Goal: Transaction & Acquisition: Purchase product/service

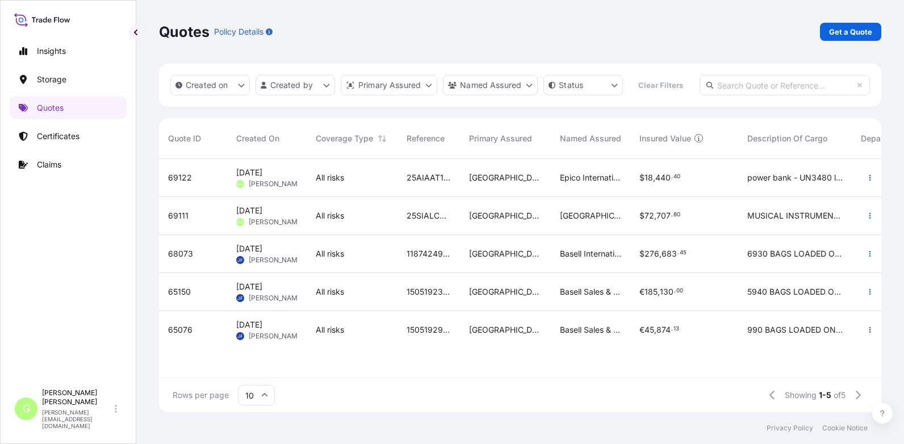
scroll to position [224, 714]
click at [866, 181] on icon "button" at bounding box center [869, 177] width 7 height 7
click at [253, 189] on span "[PERSON_NAME]" at bounding box center [276, 183] width 55 height 9
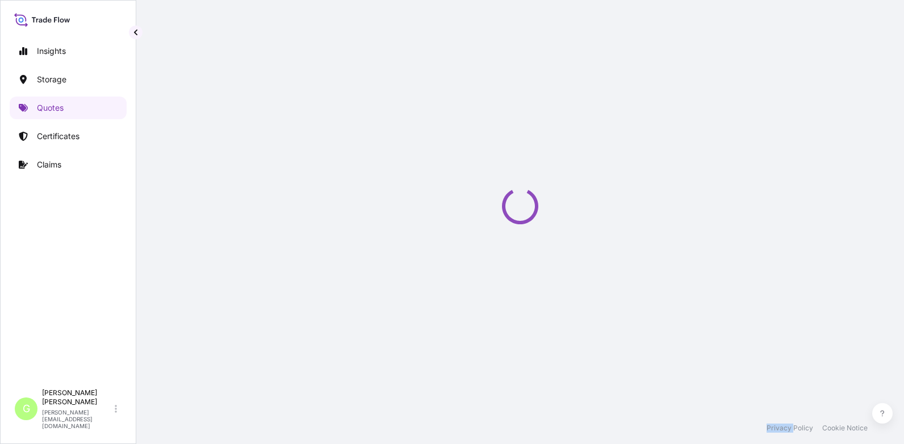
select select "Road / [GEOGRAPHIC_DATA]"
select select "Air"
select select "Road / [GEOGRAPHIC_DATA]"
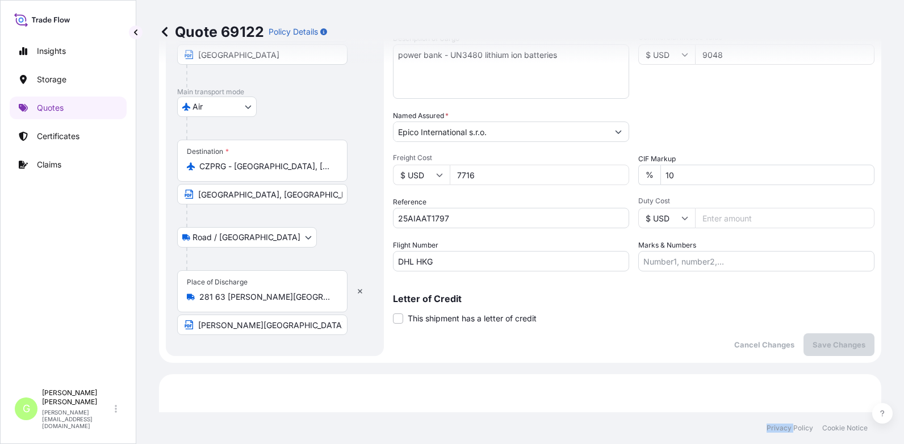
scroll to position [227, 0]
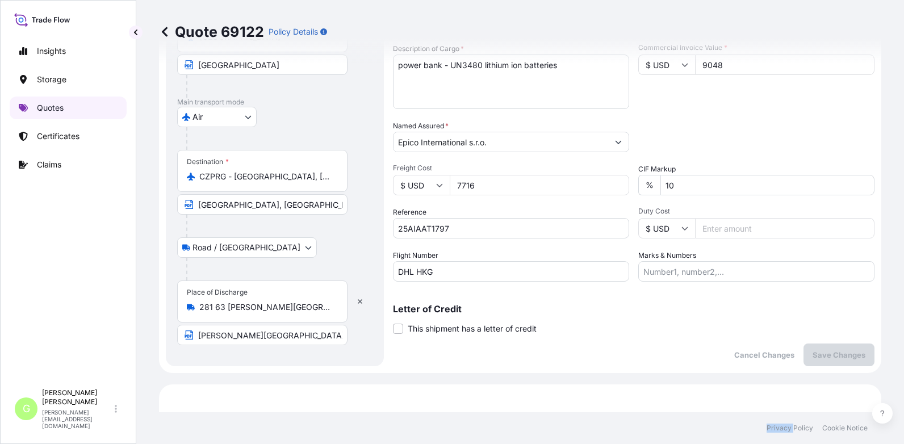
click at [41, 109] on p "Quotes" at bounding box center [50, 107] width 27 height 11
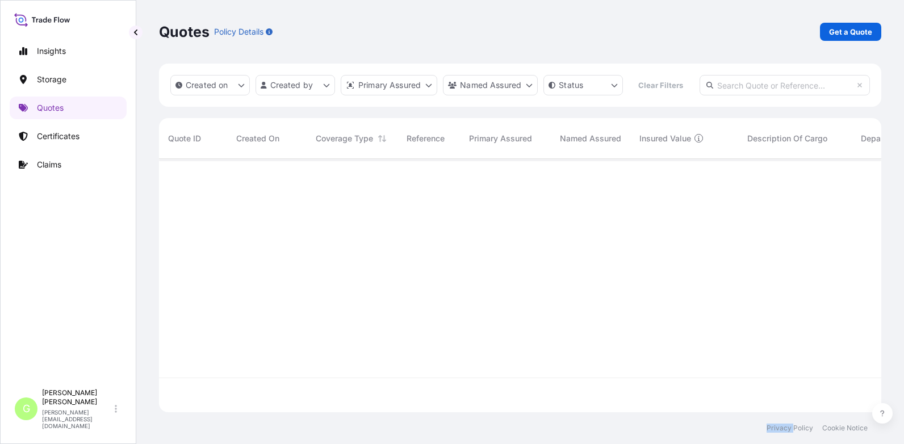
scroll to position [224, 714]
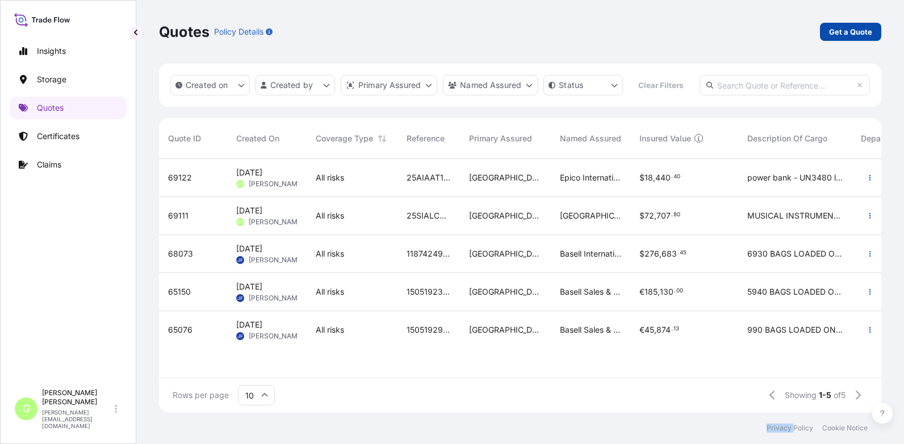
click at [864, 33] on p "Get a Quote" at bounding box center [850, 31] width 43 height 11
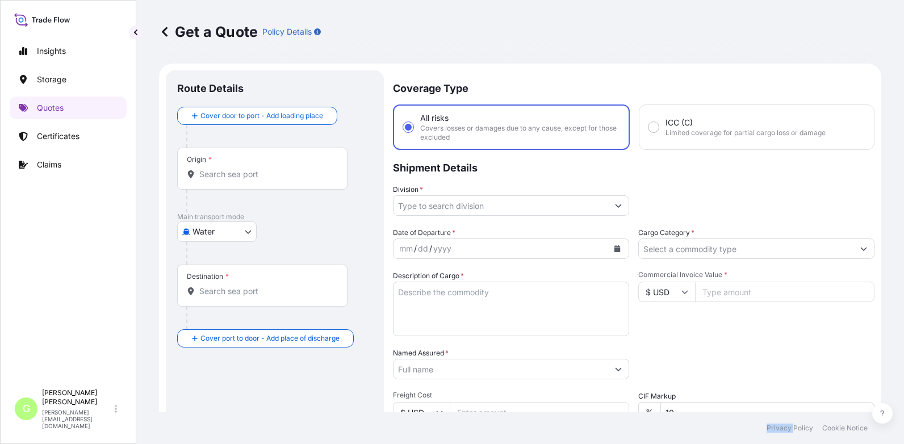
scroll to position [18, 0]
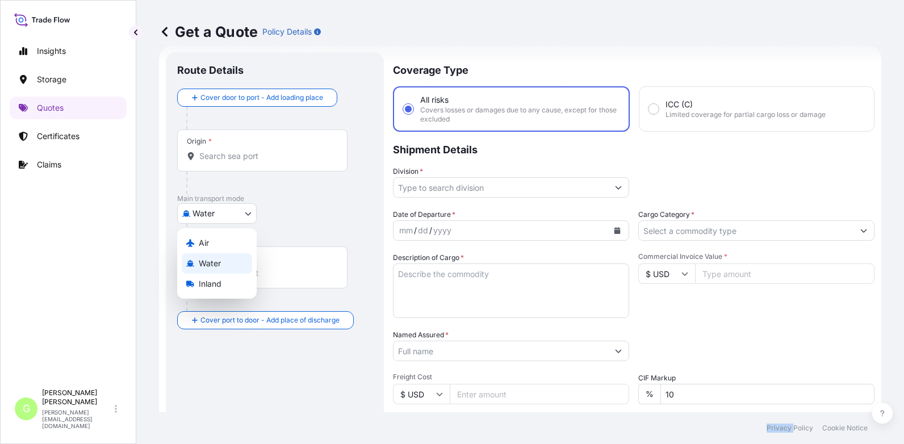
click at [223, 209] on body "Insights Storage Quotes Certificates Claims G [PERSON_NAME] [PERSON_NAME][EMAIL…" at bounding box center [452, 222] width 904 height 444
click at [218, 284] on span "Inland" at bounding box center [210, 283] width 23 height 11
select select "Inland"
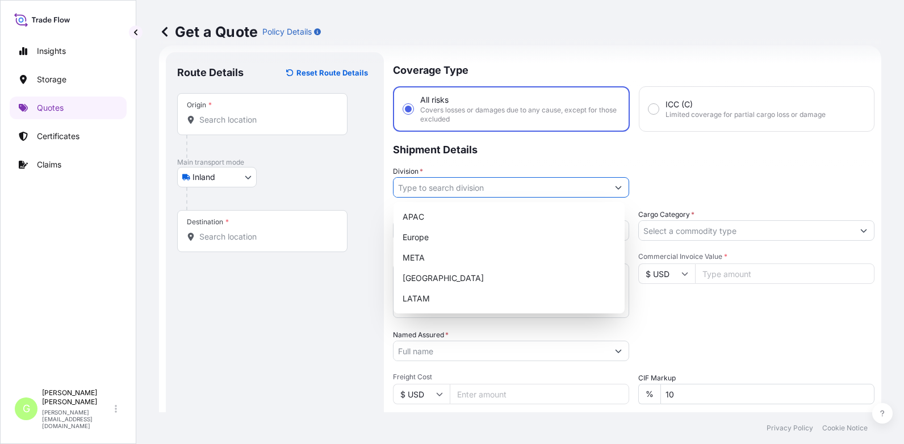
click at [412, 187] on input "Division *" at bounding box center [500, 187] width 215 height 20
click at [417, 237] on div "Europe" at bounding box center [509, 237] width 222 height 20
type input "Europe"
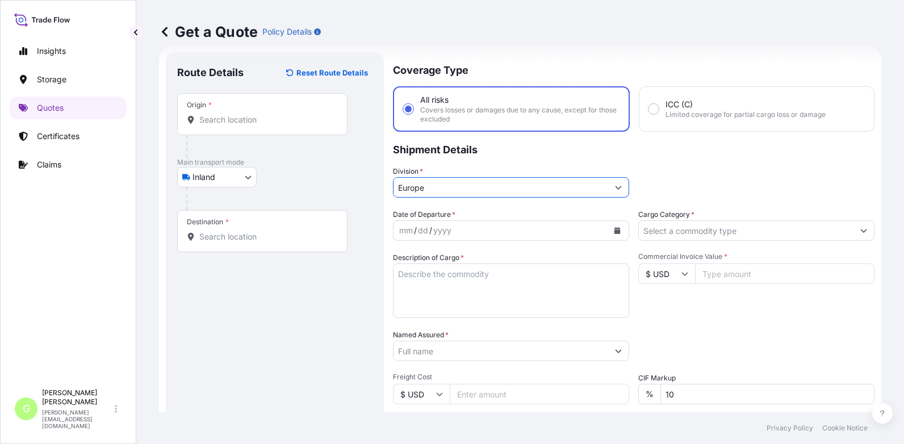
click at [671, 229] on input "Cargo Category *" at bounding box center [746, 230] width 215 height 20
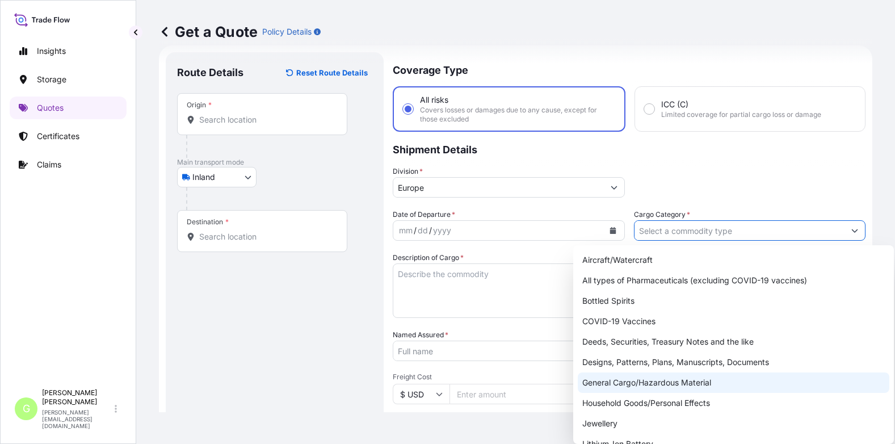
click at [629, 381] on div "General Cargo/Hazardous Material" at bounding box center [734, 382] width 312 height 20
type input "General Cargo/Hazardous Material"
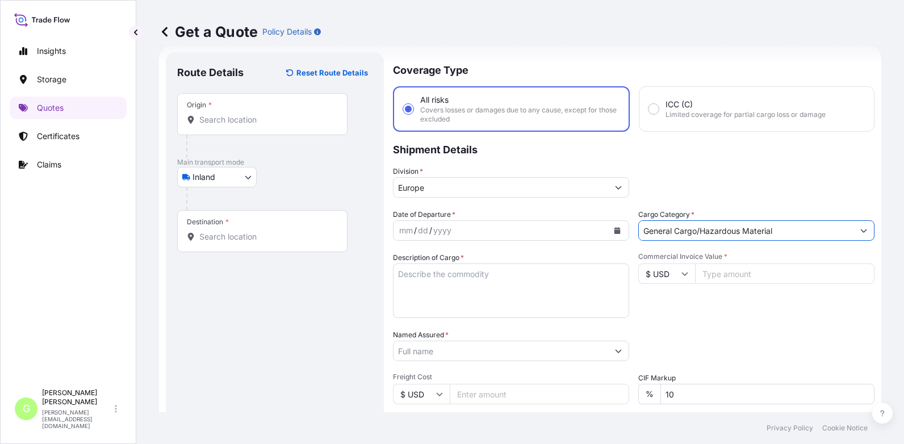
click at [438, 353] on input "Named Assured *" at bounding box center [500, 351] width 215 height 20
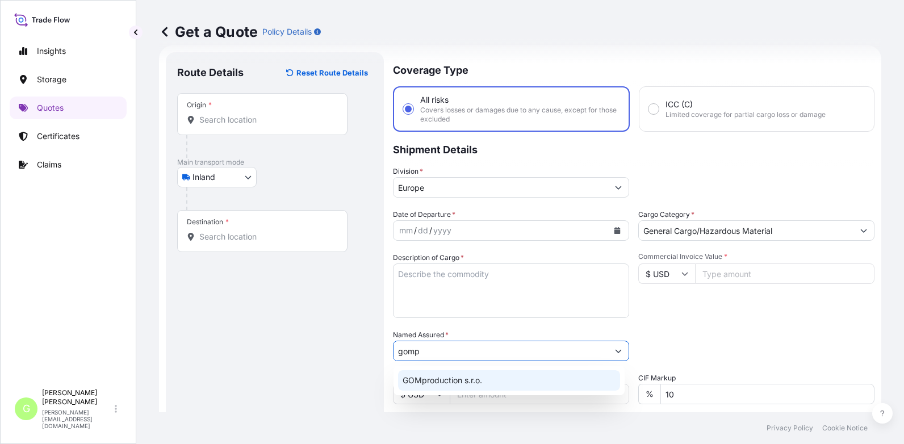
click at [427, 384] on span "GOMproduction s.r.o." at bounding box center [442, 380] width 79 height 11
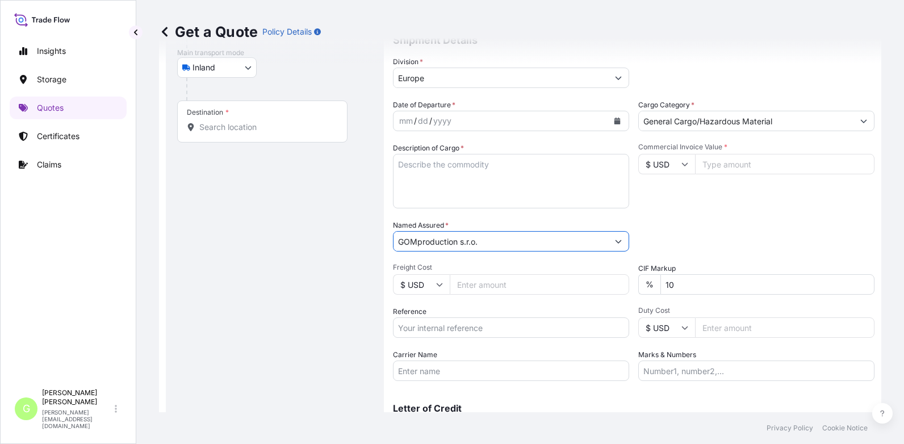
scroll to position [132, 0]
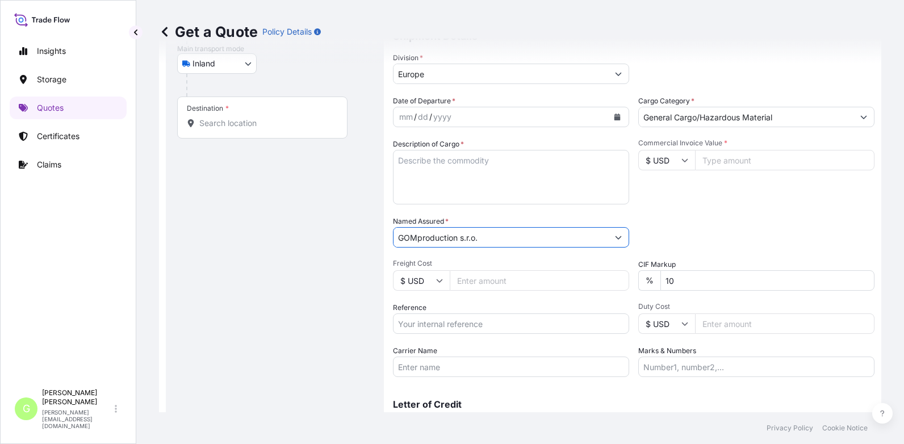
type input "GOMproduction s.r.o."
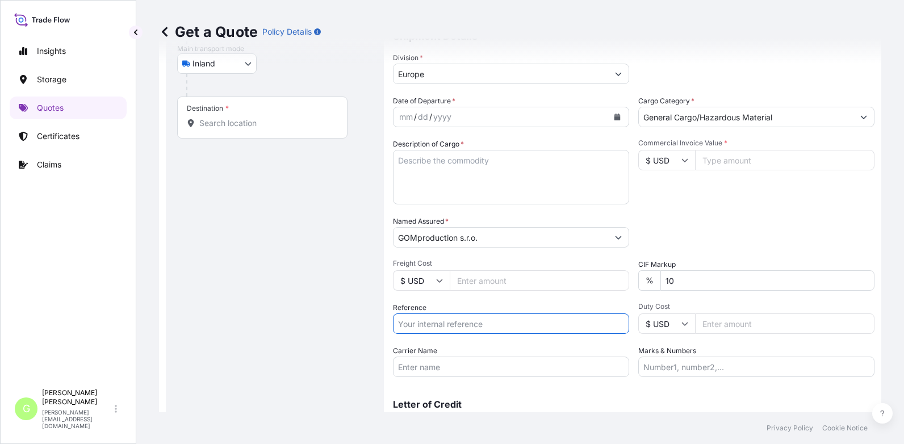
click at [447, 326] on input "Reference" at bounding box center [511, 323] width 236 height 20
paste input "25TIARS0421"
type input "25TIARS0421"
click at [760, 161] on input "Commercial Invoice Value *" at bounding box center [784, 160] width 179 height 20
paste input "880.0000"
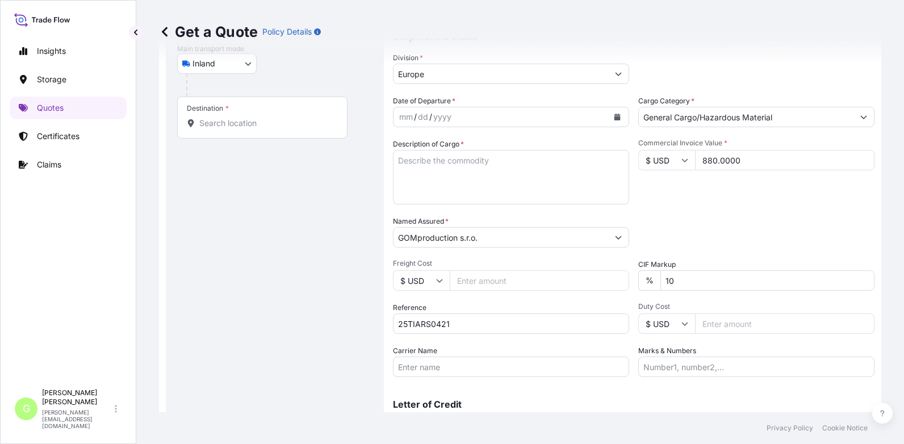
type input "880.0000"
click at [472, 277] on input "Freight Cost" at bounding box center [539, 280] width 179 height 20
paste input "510"
type input "510"
click at [219, 329] on div "Route Details Reset Route Details Place of loading Road / Inland Road / Inland …" at bounding box center [274, 200] width 195 height 500
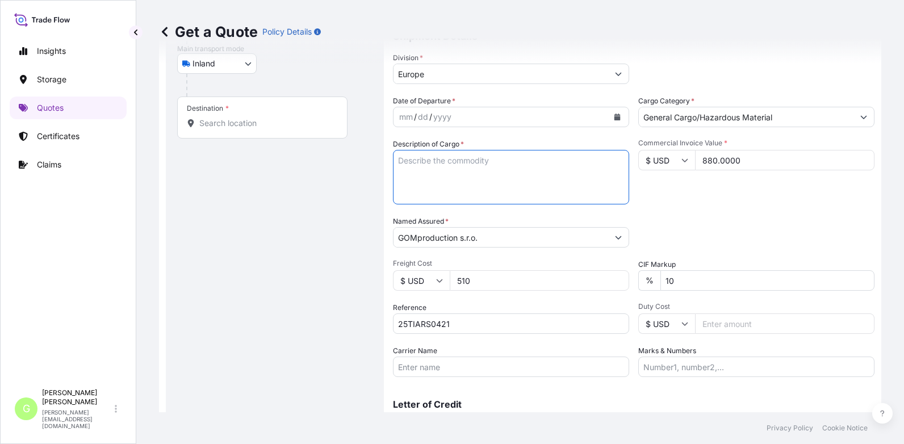
click at [428, 156] on textarea "Description of Cargo *" at bounding box center [511, 177] width 236 height 55
paste textarea "Drag chain cable"
type textarea "Drag chain cable"
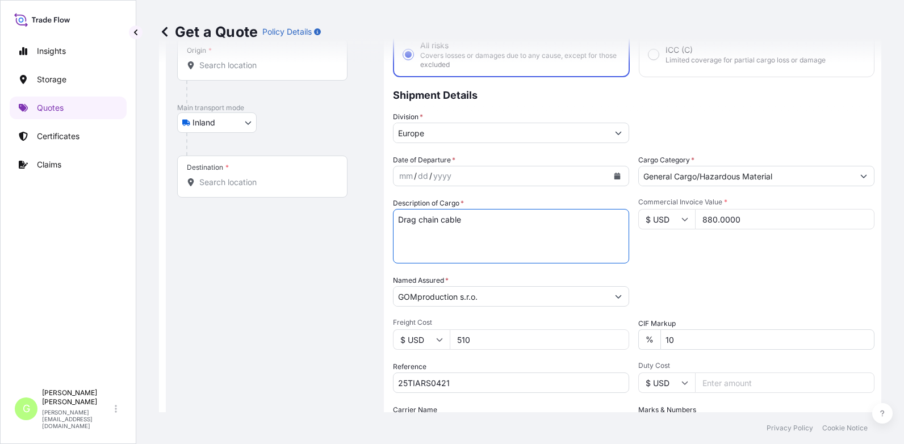
scroll to position [0, 0]
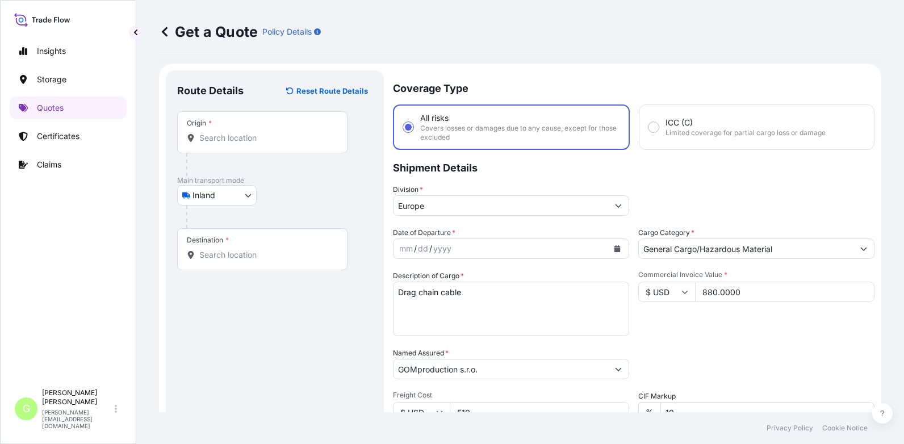
click at [218, 127] on div "Origin *" at bounding box center [262, 132] width 170 height 42
click at [218, 132] on input "Origin *" at bounding box center [266, 137] width 134 height 11
drag, startPoint x: 218, startPoint y: 127, endPoint x: 210, endPoint y: 138, distance: 13.7
click at [210, 138] on input "Origin * Please select an origin" at bounding box center [266, 137] width 134 height 11
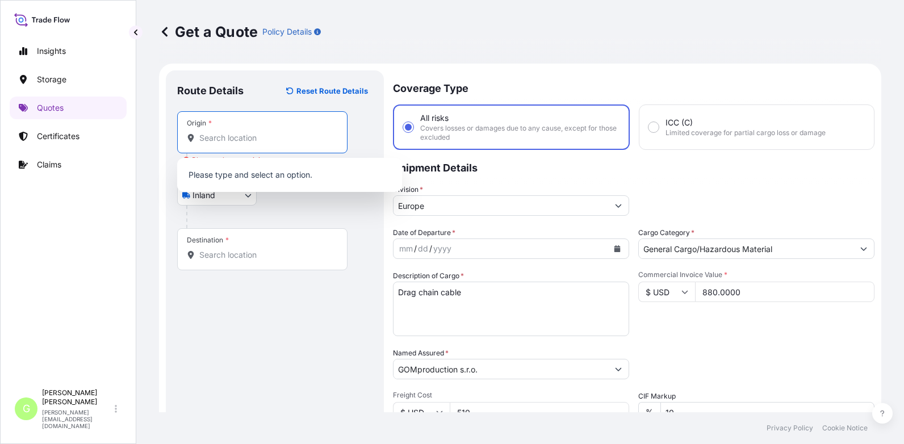
paste input "QINGDAO"
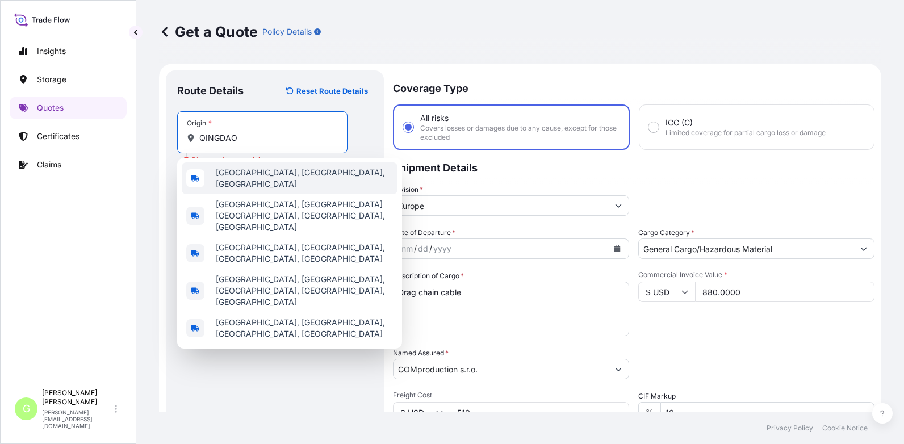
click at [222, 175] on span "[GEOGRAPHIC_DATA], [GEOGRAPHIC_DATA], [GEOGRAPHIC_DATA]" at bounding box center [304, 178] width 177 height 23
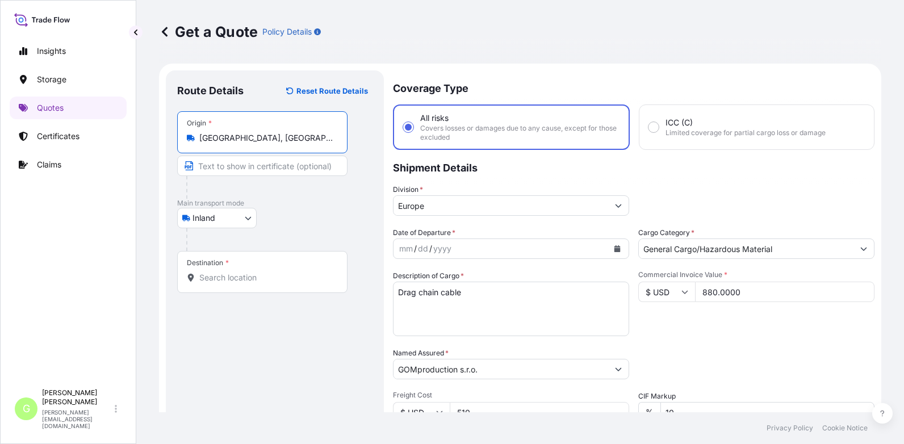
type input "[GEOGRAPHIC_DATA], [GEOGRAPHIC_DATA], [GEOGRAPHIC_DATA]"
click at [221, 168] on input "Text to appear on certificate" at bounding box center [262, 166] width 170 height 20
paste input "QINGDAO"
type input "[GEOGRAPHIC_DATA], [GEOGRAPHIC_DATA]"
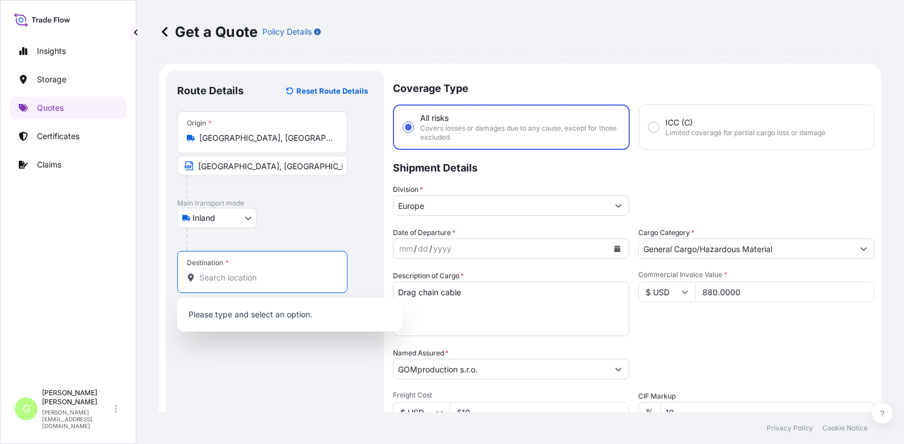
click at [324, 277] on input "Destination *" at bounding box center [266, 277] width 134 height 11
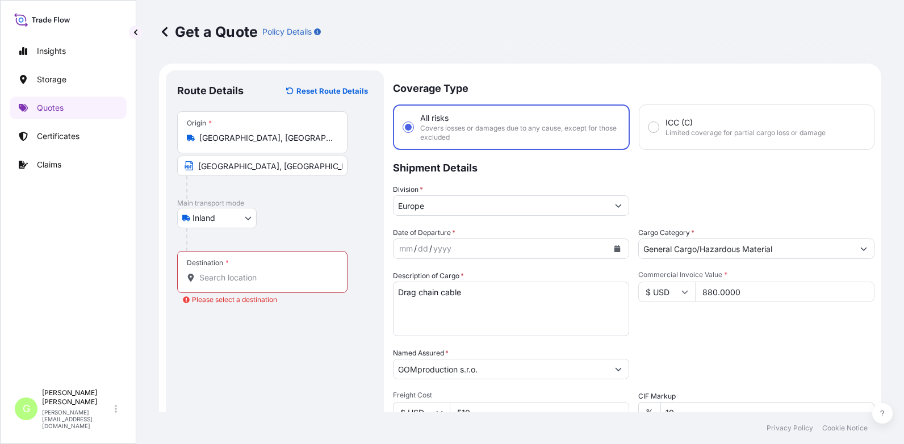
drag, startPoint x: 70, startPoint y: 313, endPoint x: 128, endPoint y: 291, distance: 62.0
click at [69, 312] on div "Insights Storage Quotes Certificates Claims" at bounding box center [68, 207] width 117 height 354
click at [238, 277] on input "Destination * Please select a destination" at bounding box center [266, 277] width 134 height 11
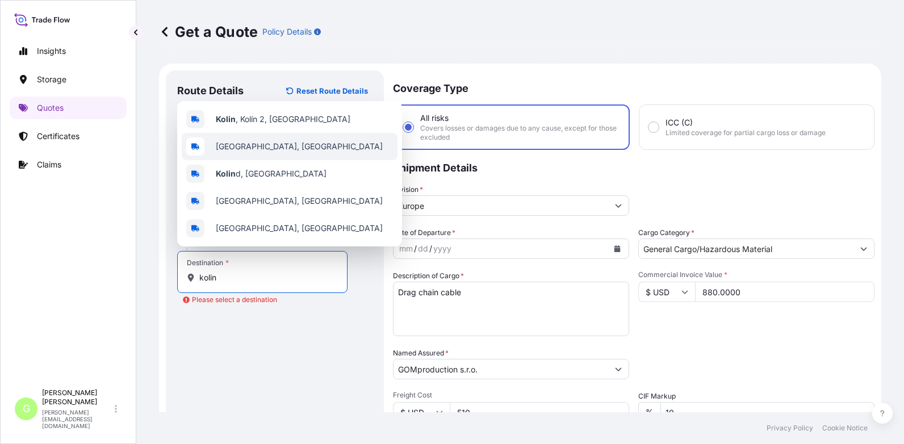
click at [260, 139] on div "[GEOGRAPHIC_DATA], [GEOGRAPHIC_DATA]" at bounding box center [290, 146] width 216 height 27
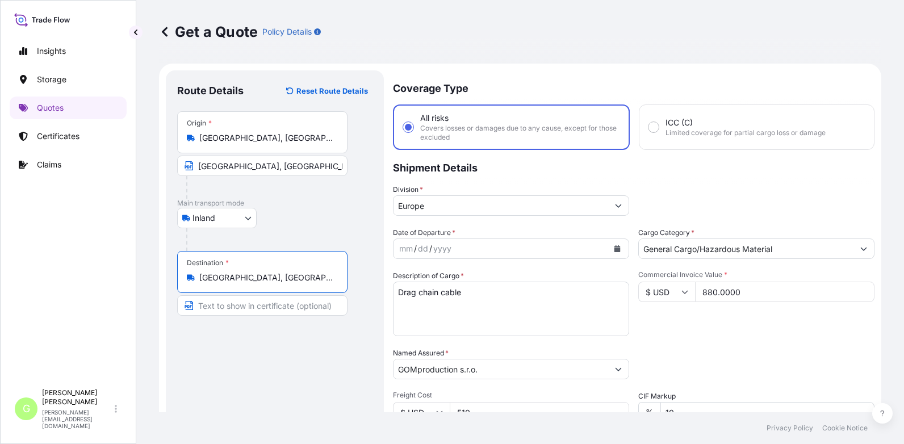
type input "[GEOGRAPHIC_DATA], [GEOGRAPHIC_DATA]"
click at [232, 307] on input "Text to appear on certificate" at bounding box center [264, 305] width 174 height 20
type input "k"
type input "KOLIN, [GEOGRAPHIC_DATA]"
click at [154, 171] on div "Get a Quote Policy Details Route Details Reset Route Details Place of loading R…" at bounding box center [520, 206] width 768 height 412
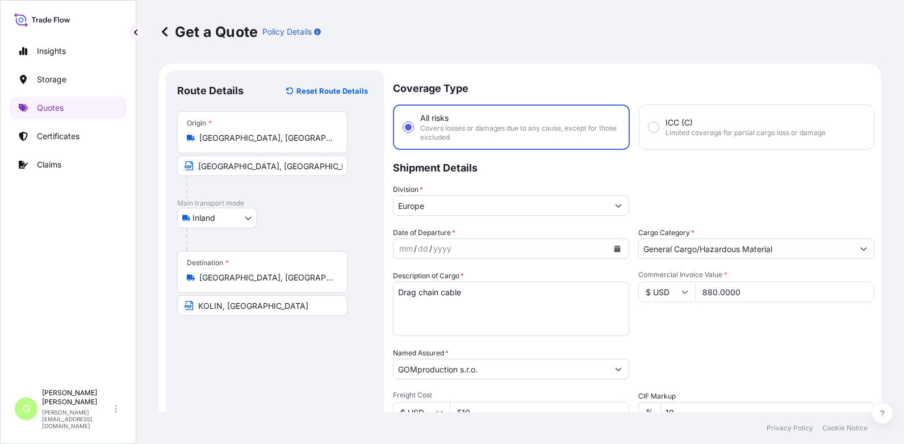
click at [614, 250] on icon "Calendar" at bounding box center [617, 248] width 6 height 7
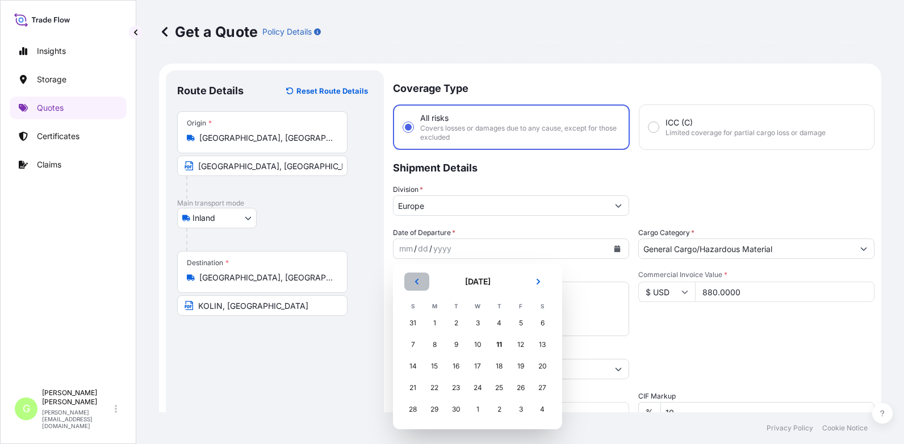
click at [414, 282] on icon "Previous" at bounding box center [416, 281] width 7 height 7
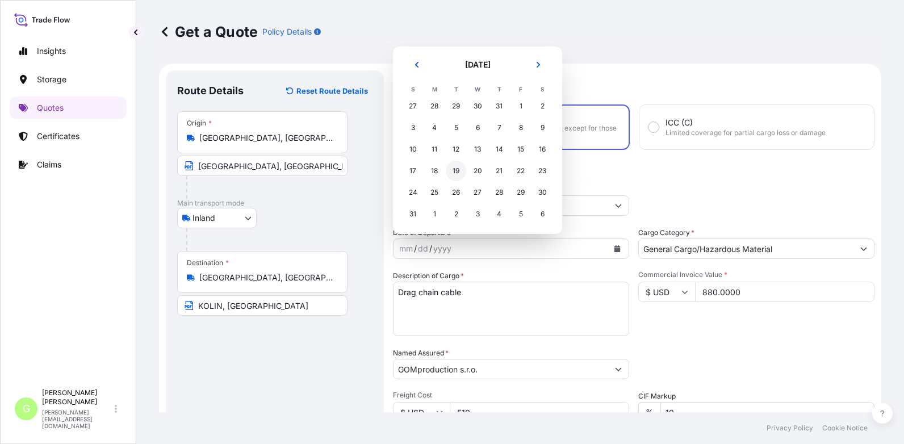
click at [453, 171] on div "19" at bounding box center [456, 171] width 20 height 20
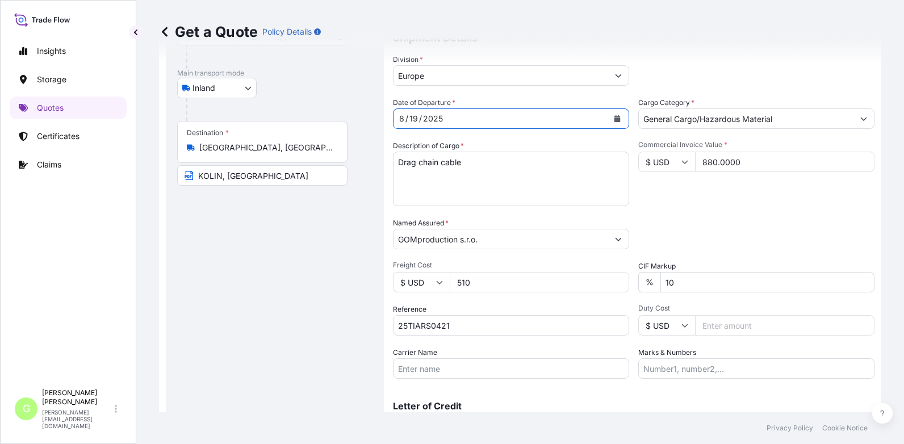
scroll to position [170, 0]
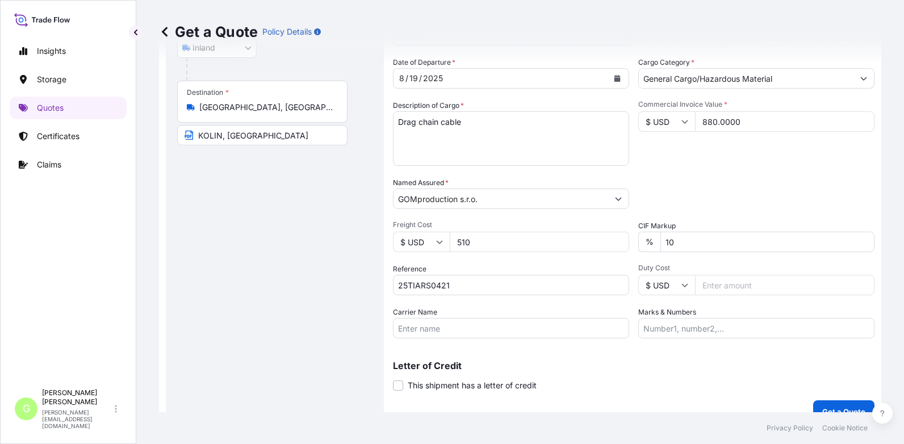
drag, startPoint x: 131, startPoint y: 204, endPoint x: 187, endPoint y: 231, distance: 63.0
click at [131, 204] on div "Insights Storage Quotes Certificates Claims G [PERSON_NAME] [PERSON_NAME][EMAIL…" at bounding box center [68, 222] width 136 height 444
click at [424, 326] on input "Carrier Name" at bounding box center [511, 328] width 236 height 20
type input "BOXLINE UCL"
click at [823, 405] on button "Get a Quote" at bounding box center [843, 411] width 61 height 23
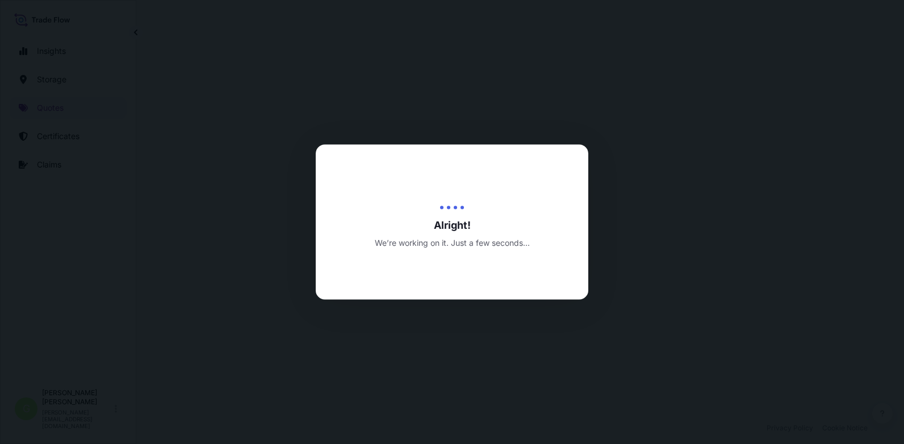
select select "Inland"
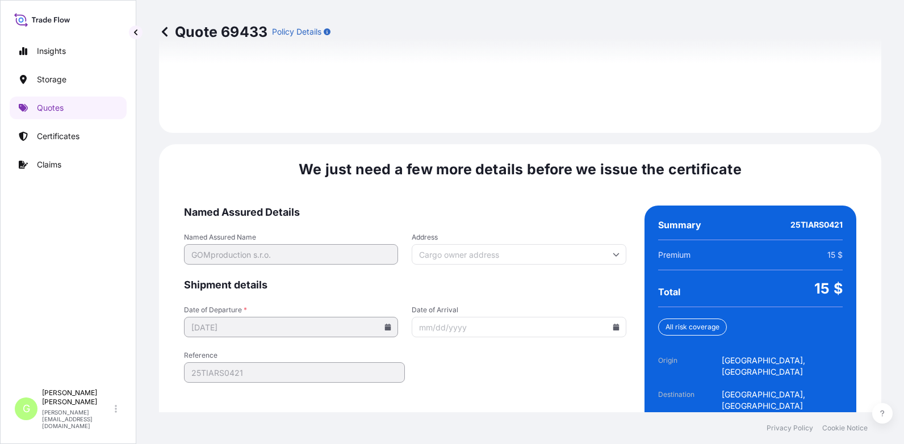
scroll to position [1692, 0]
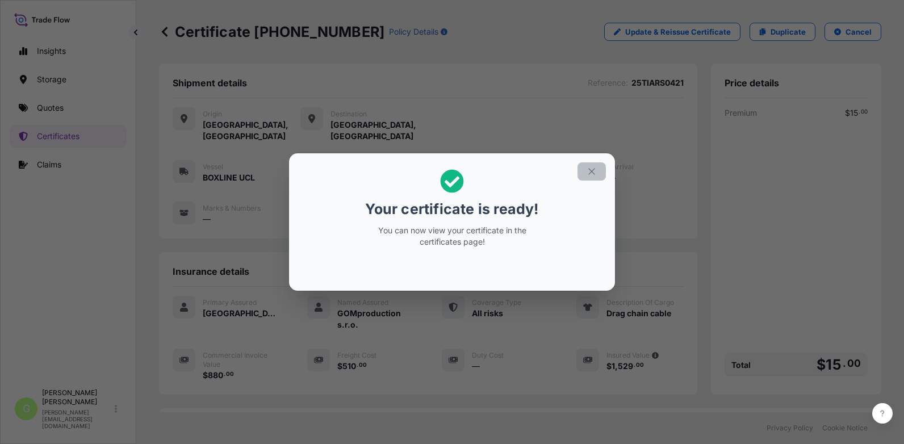
click at [596, 168] on icon "button" at bounding box center [592, 171] width 10 height 10
